Goal: Entertainment & Leisure: Browse casually

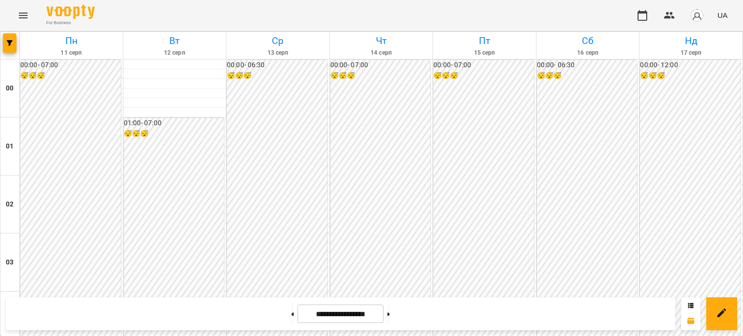
scroll to position [532, 0]
click at [28, 17] on icon "Menu" at bounding box center [23, 16] width 12 height 12
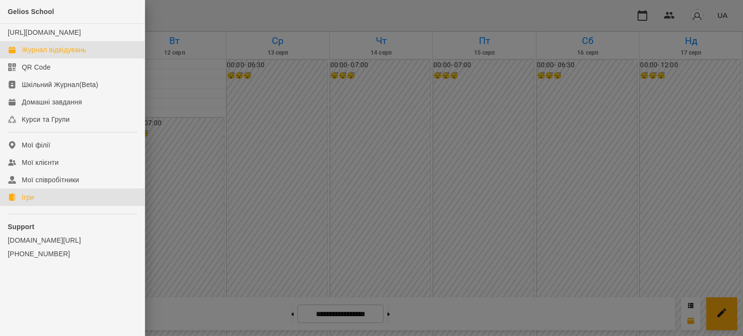
click at [28, 202] on div "Ігри" at bounding box center [28, 198] width 12 height 10
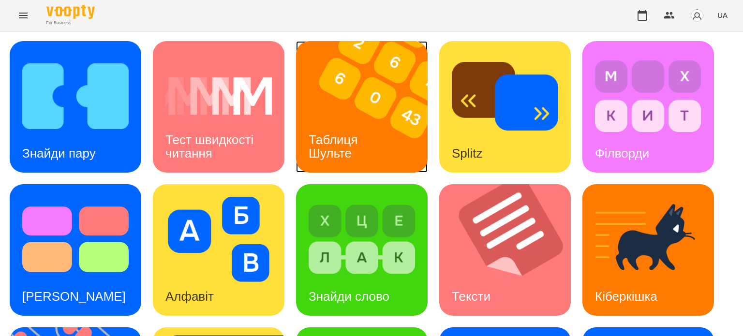
click at [364, 139] on div "Таблиця Шульте" at bounding box center [335, 147] width 78 height 52
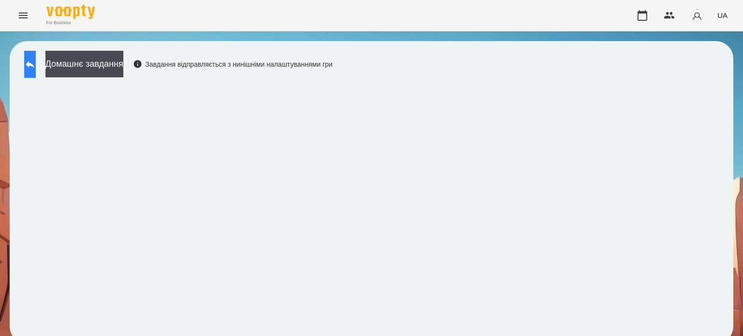
click at [36, 59] on icon at bounding box center [30, 65] width 12 height 12
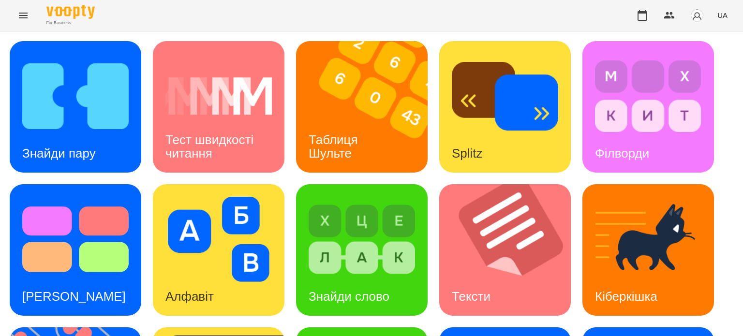
scroll to position [145, 0]
click at [79, 278] on div "[PERSON_NAME]" at bounding box center [74, 297] width 129 height 38
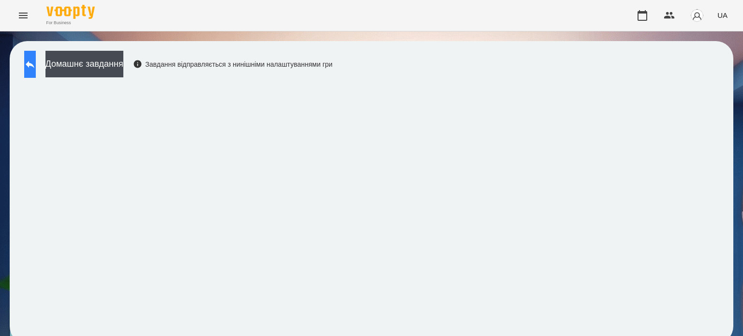
click at [31, 61] on button at bounding box center [30, 64] width 12 height 27
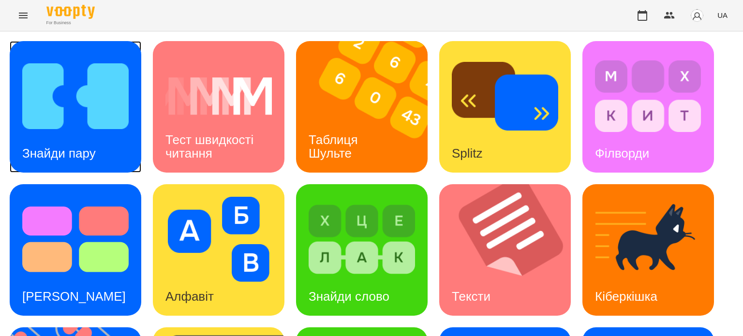
click at [84, 139] on div "Знайди пару" at bounding box center [59, 154] width 99 height 38
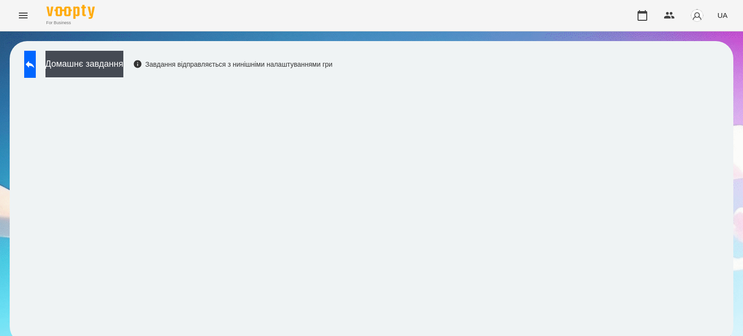
click at [377, 19] on div "For Business UA" at bounding box center [371, 15] width 743 height 31
click at [36, 60] on icon at bounding box center [30, 65] width 12 height 12
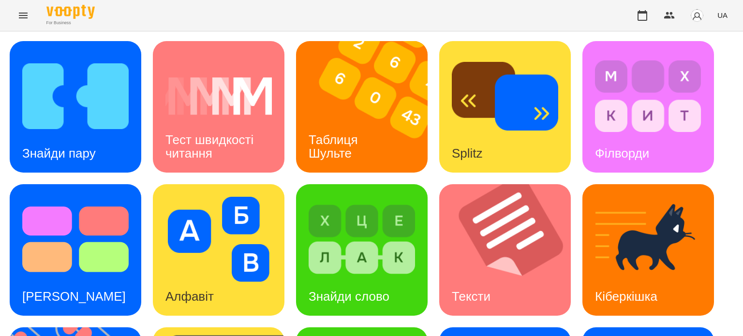
scroll to position [275, 0]
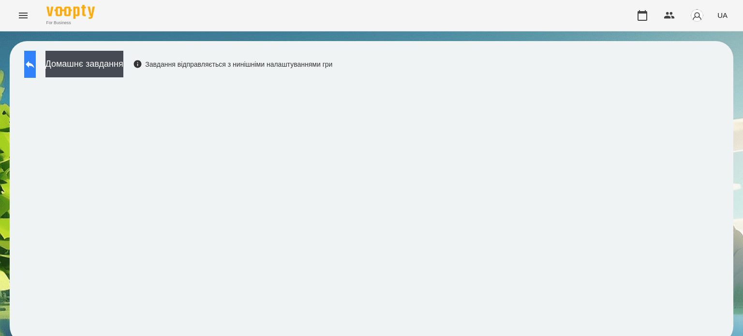
click at [36, 69] on button at bounding box center [30, 64] width 12 height 27
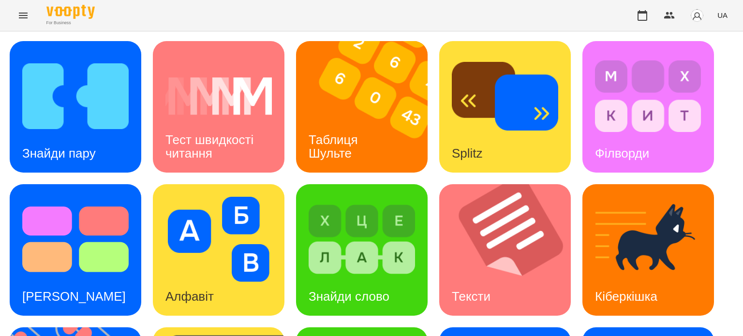
scroll to position [275, 0]
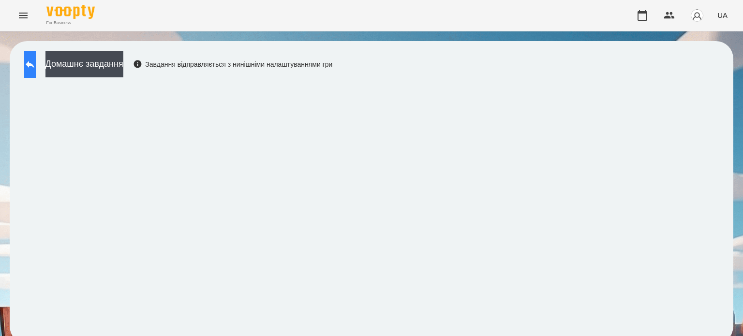
click at [34, 63] on icon at bounding box center [30, 65] width 12 height 12
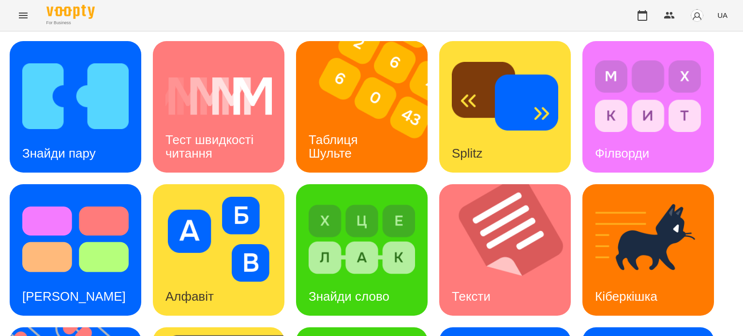
scroll to position [275, 0]
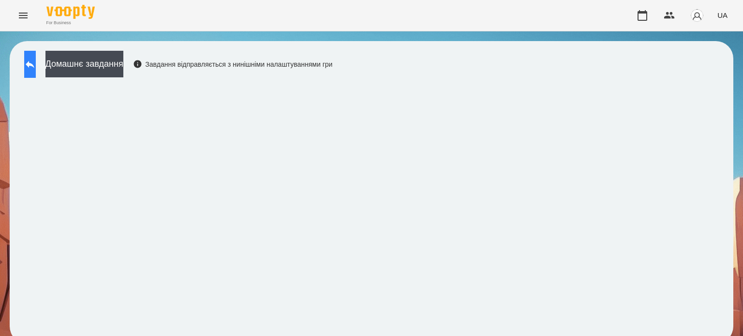
click at [36, 61] on icon at bounding box center [30, 65] width 12 height 12
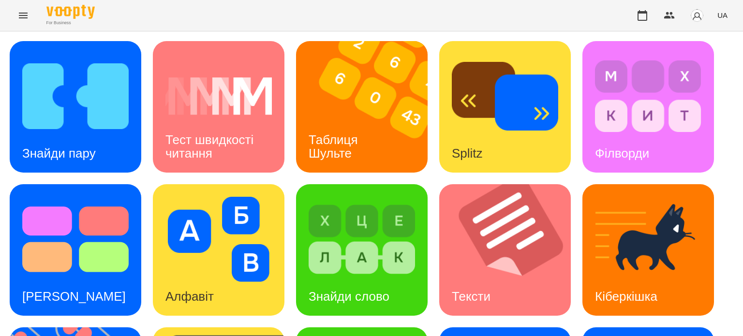
scroll to position [223, 0]
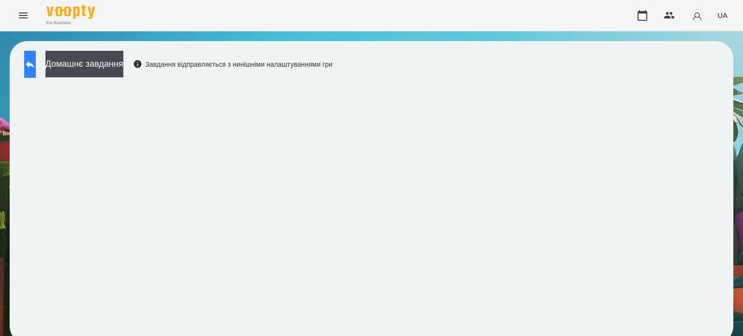
click at [34, 65] on icon at bounding box center [30, 64] width 9 height 7
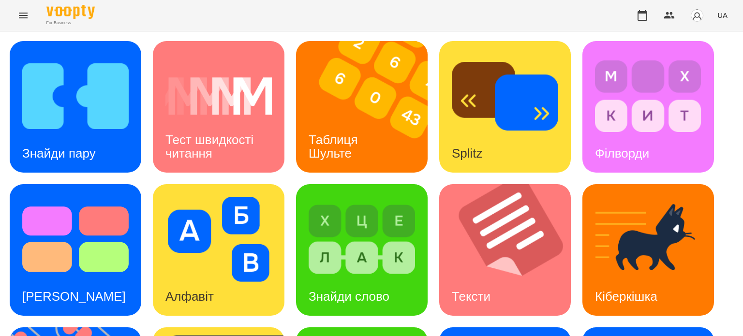
scroll to position [275, 0]
